Goal: Information Seeking & Learning: Learn about a topic

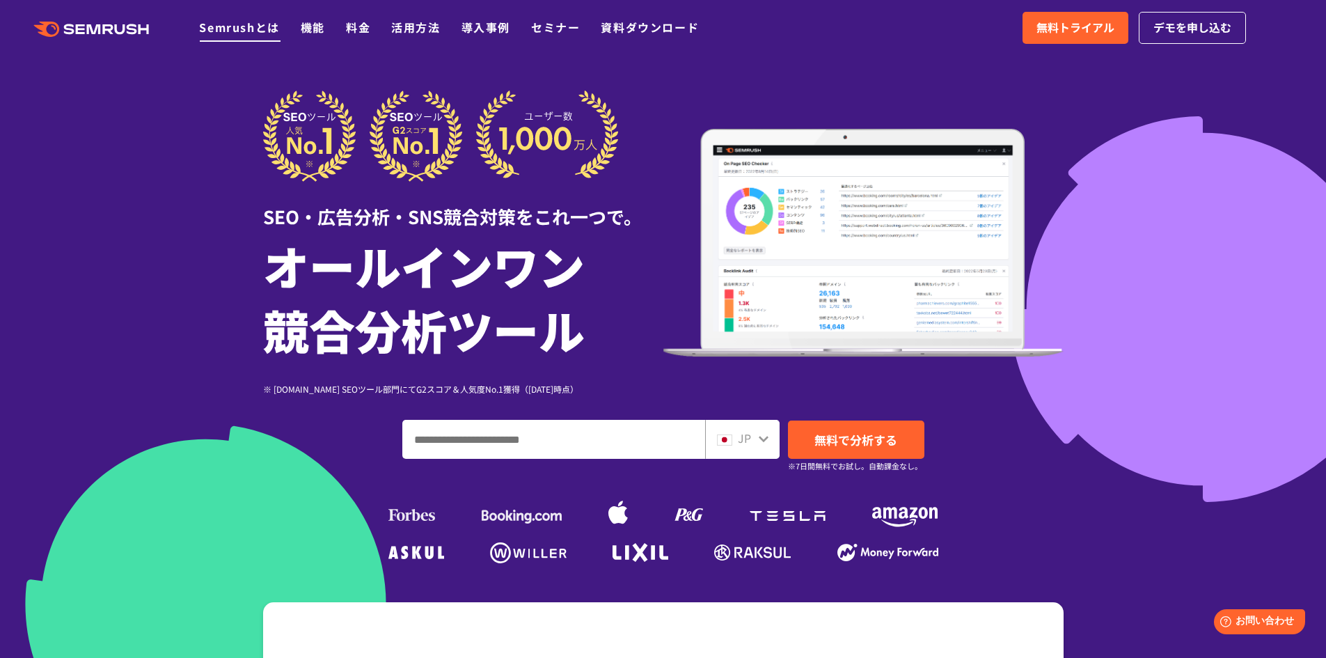
click at [262, 29] on link "Semrushとは" at bounding box center [239, 27] width 80 height 17
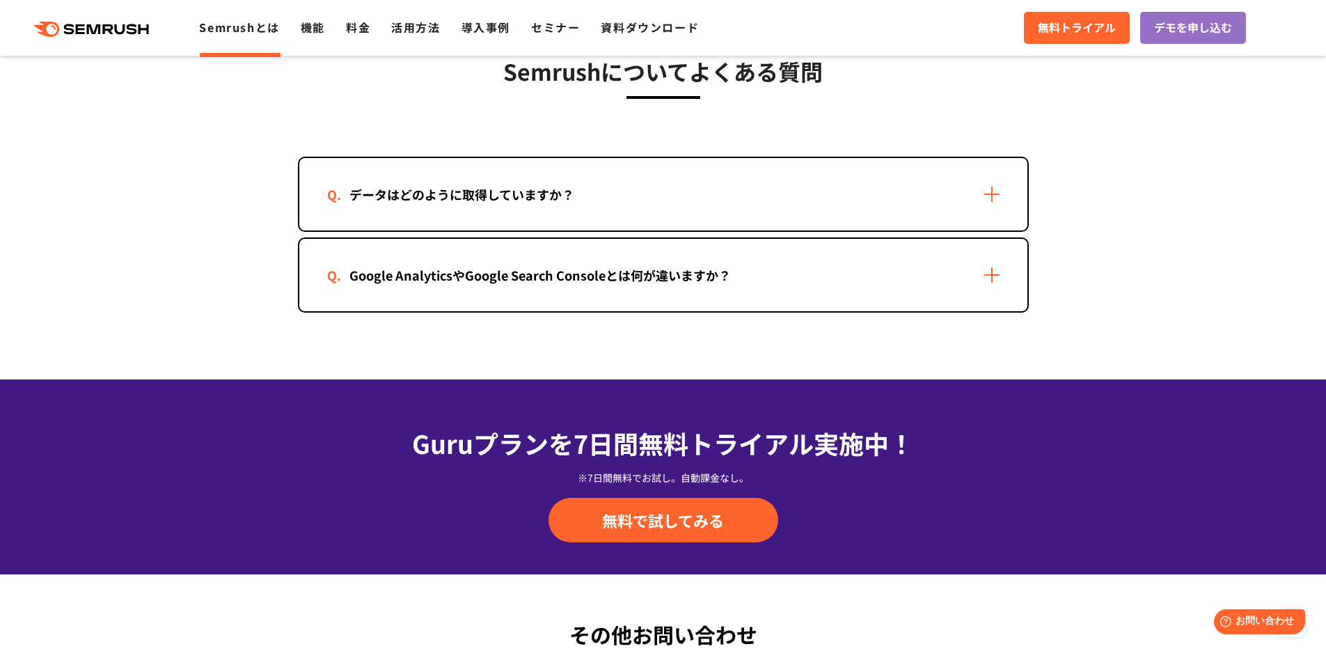
scroll to position [2853, 0]
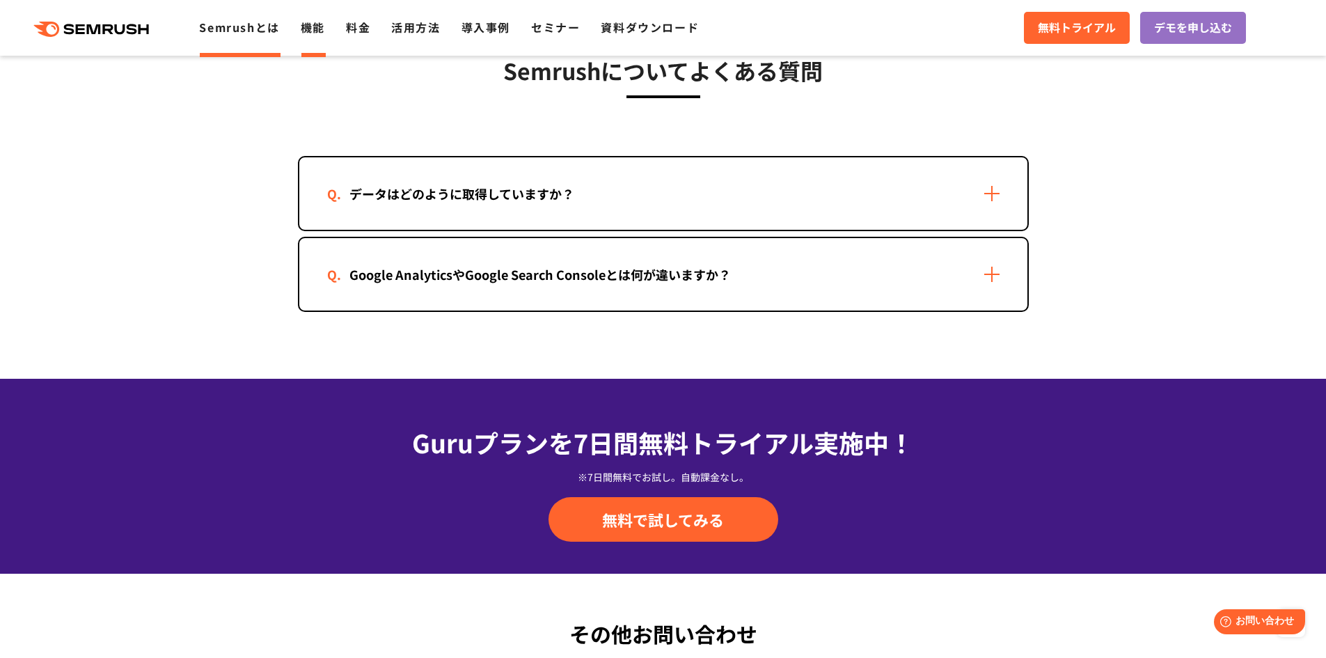
click at [308, 29] on link "機能" at bounding box center [313, 27] width 24 height 17
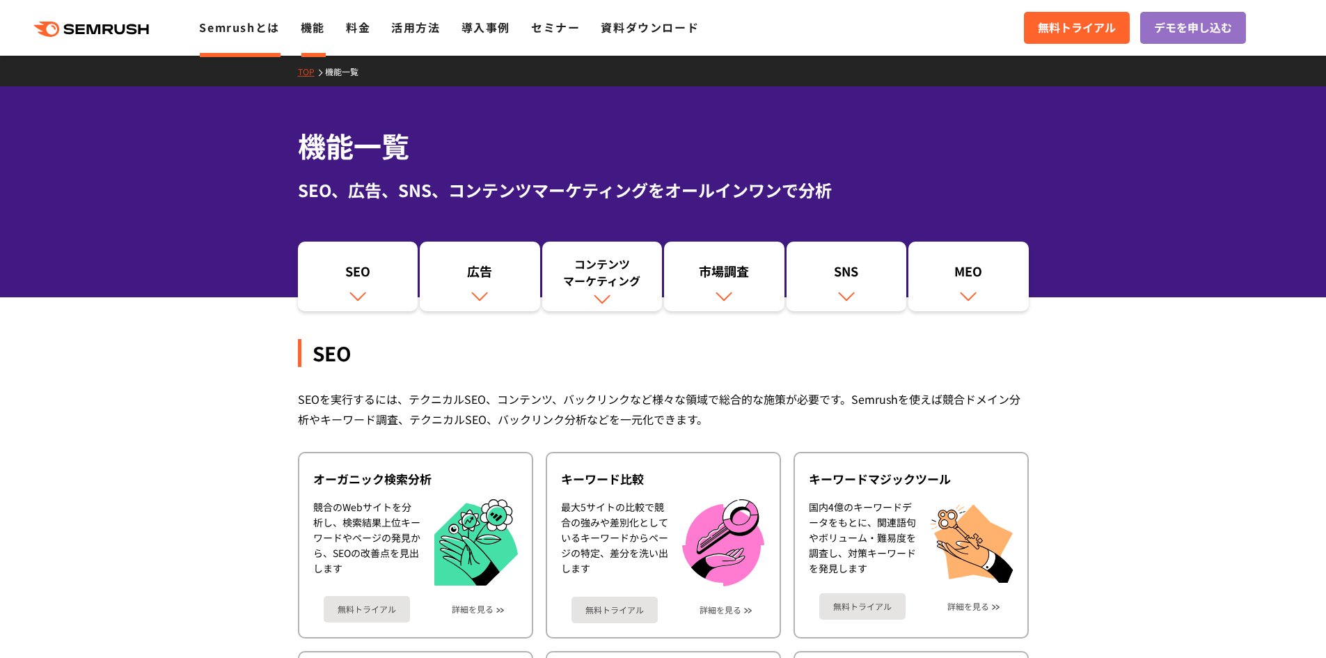
click at [248, 22] on link "Semrushとは" at bounding box center [239, 27] width 80 height 17
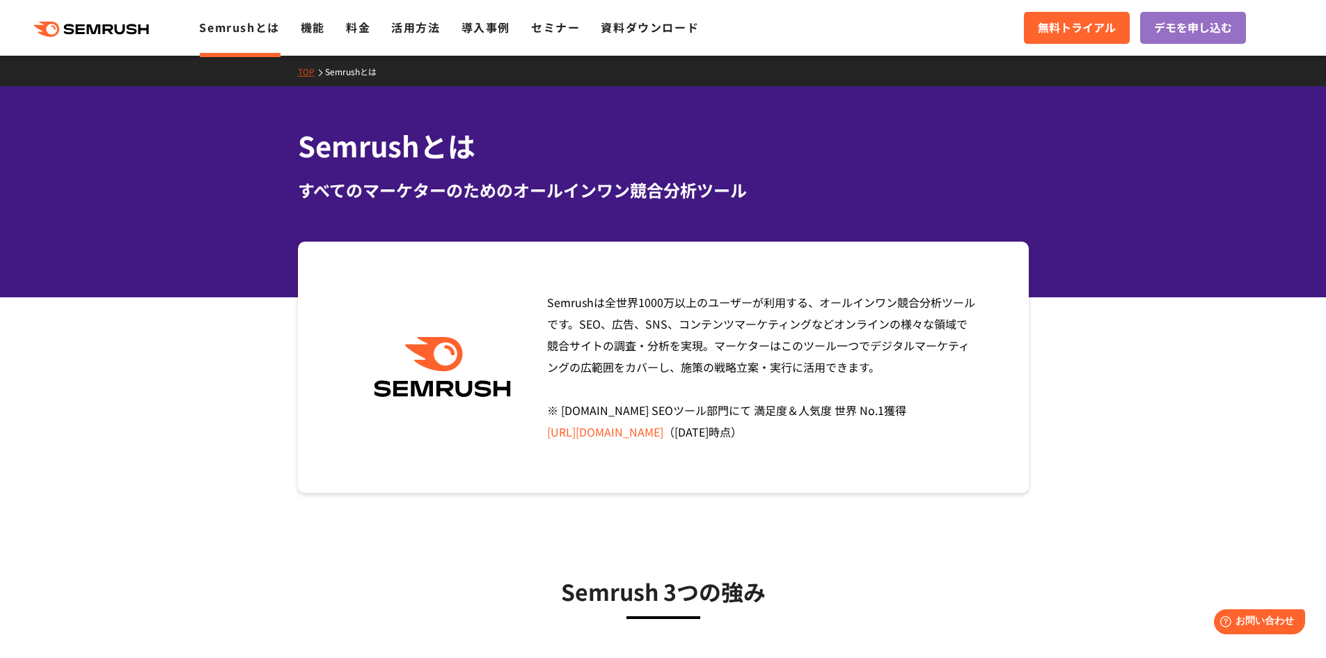
click at [127, 28] on icon ".cls {fill: #FF642D;}" at bounding box center [92, 29] width 157 height 15
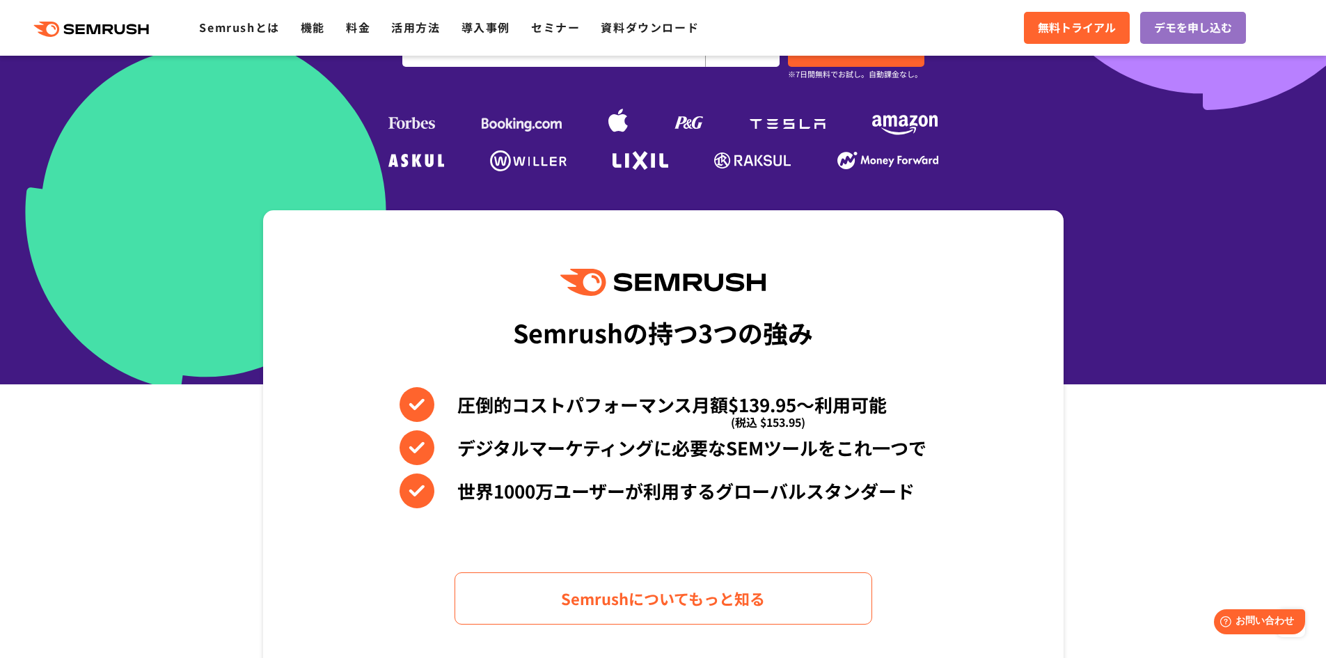
scroll to position [209, 0]
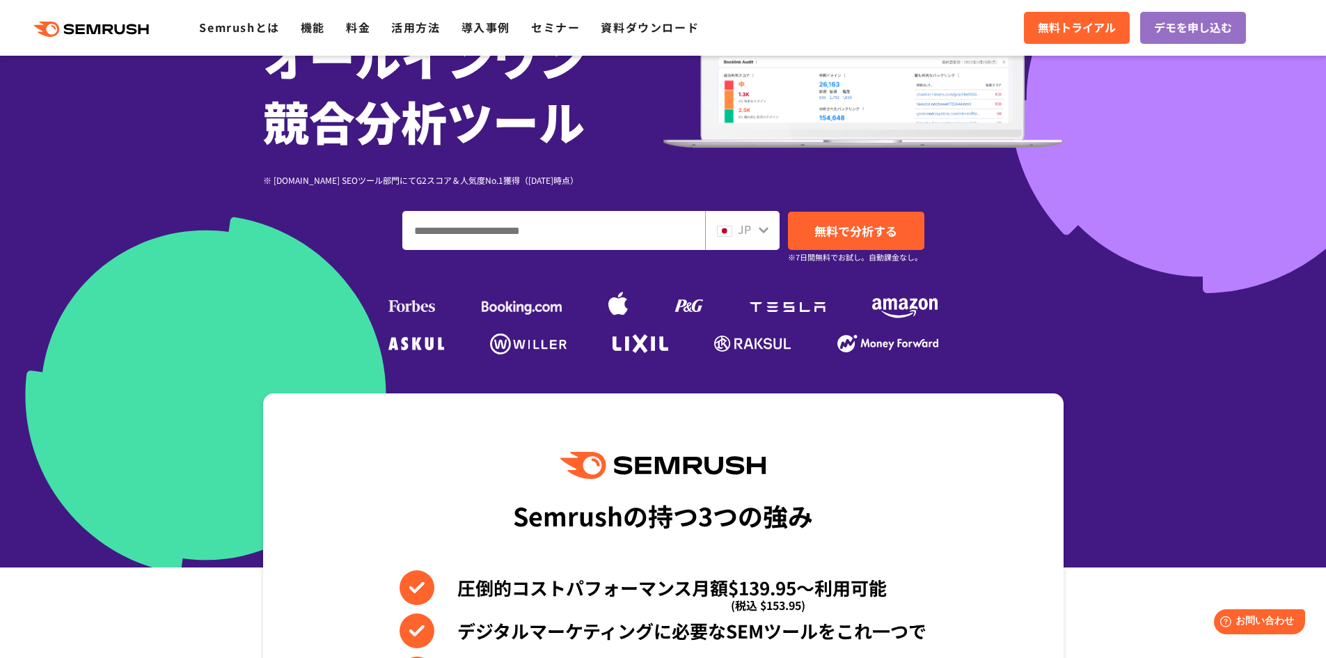
click at [550, 225] on input "ドメイン、キーワードまたはURLを入力してください" at bounding box center [553, 231] width 301 height 38
type input "**"
drag, startPoint x: 851, startPoint y: 234, endPoint x: 793, endPoint y: 305, distance: 91.5
click at [851, 234] on span "無料で分析する" at bounding box center [855, 230] width 83 height 17
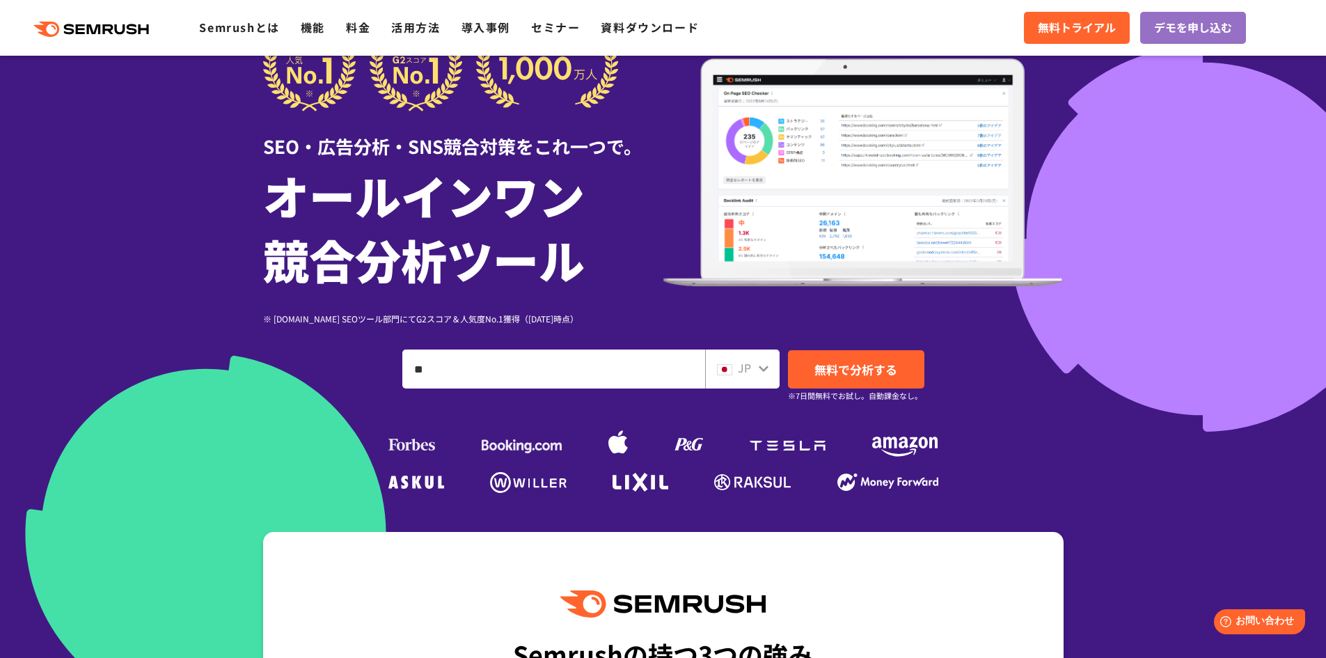
scroll to position [0, 0]
